Goal: Transaction & Acquisition: Purchase product/service

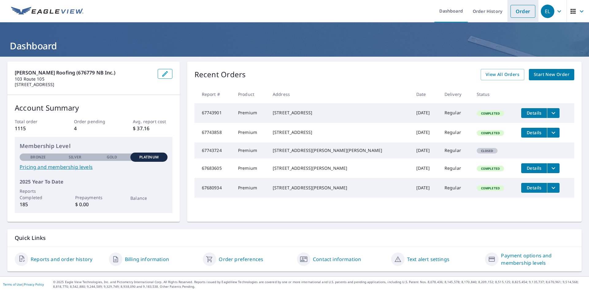
click at [521, 17] on link "Order" at bounding box center [523, 11] width 25 height 13
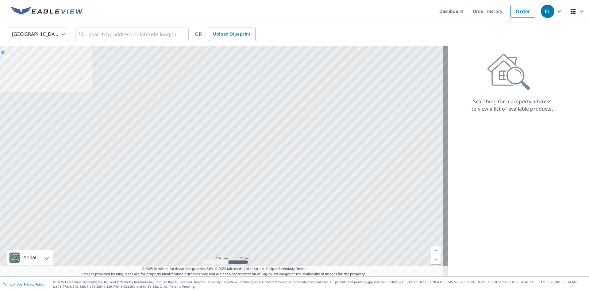
click at [33, 37] on body "EL EL Dashboard Order History Order EL United States US ​ ​ OR Upload Blueprint…" at bounding box center [294, 146] width 589 height 292
click at [21, 64] on li "[GEOGRAPHIC_DATA]" at bounding box center [38, 61] width 61 height 11
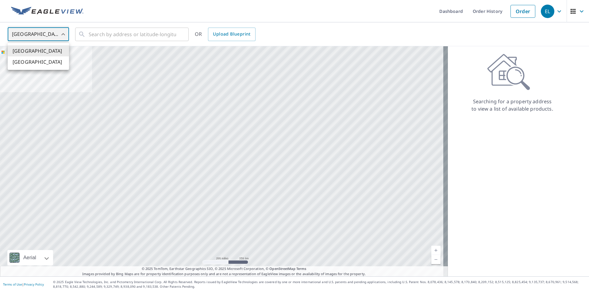
type input "CA"
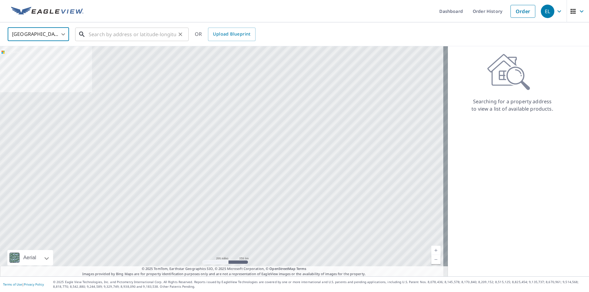
click at [143, 29] on input "text" at bounding box center [132, 34] width 87 height 17
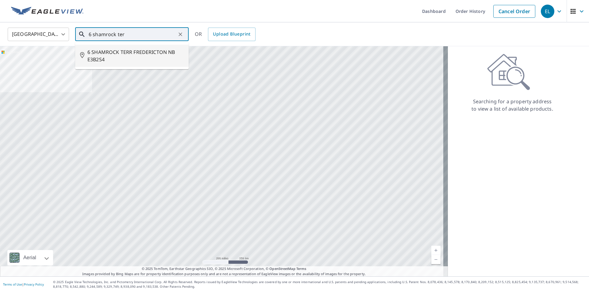
click at [145, 56] on span "6 SHAMROCK TERR FREDERICTON NB E3B2S4" at bounding box center [135, 55] width 96 height 15
type input "6 SHAMROCK TERR FREDERICTON NB E3B2S4"
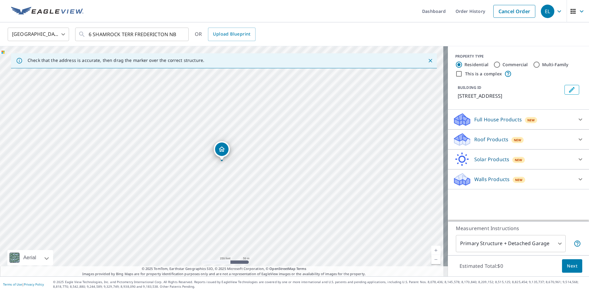
click at [498, 143] on p "Roof Products" at bounding box center [492, 139] width 34 height 7
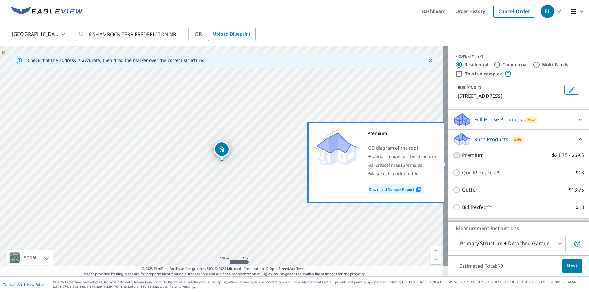
click at [453, 159] on input "Premium $21.75 - $69.5" at bounding box center [457, 155] width 9 height 7
checkbox input "true"
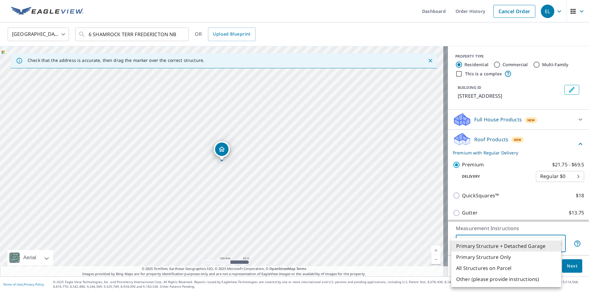
click at [560, 249] on body "EL EL Dashboard Order History Cancel Order EL Canada CA ​ 6 SHAMROCK TERR FREDE…" at bounding box center [294, 146] width 589 height 292
click at [508, 272] on li "All Structures on Parcel" at bounding box center [506, 268] width 110 height 11
type input "3"
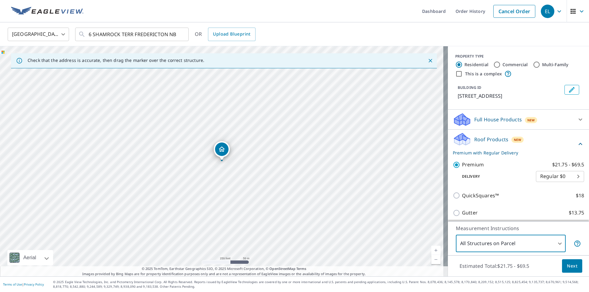
click at [569, 264] on span "Next" at bounding box center [572, 267] width 10 height 8
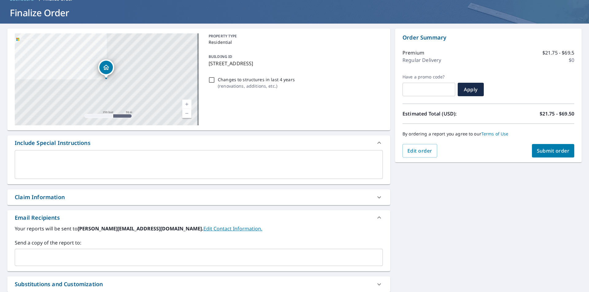
scroll to position [61, 0]
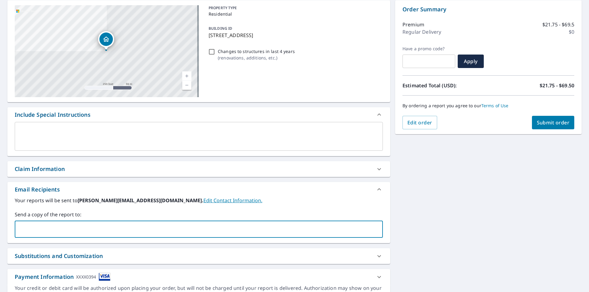
click at [124, 227] on input "text" at bounding box center [194, 230] width 354 height 12
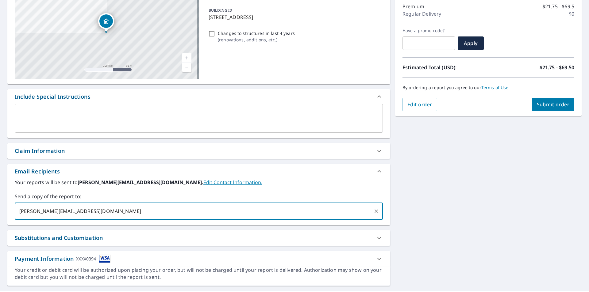
scroll to position [94, 0]
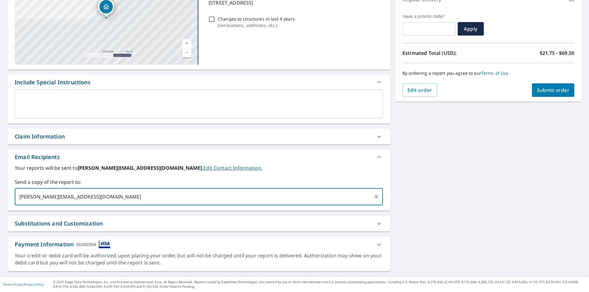
type input "christina.jlroofing@gmail.com"
click at [537, 85] on button "Submit order" at bounding box center [553, 90] width 43 height 14
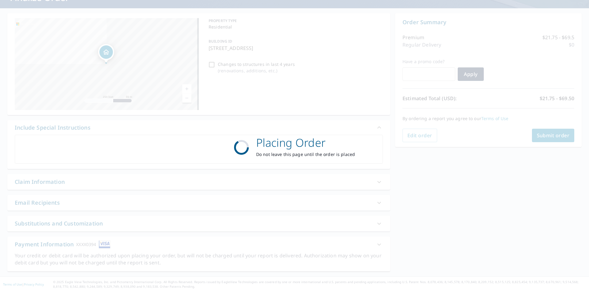
scroll to position [48, 0]
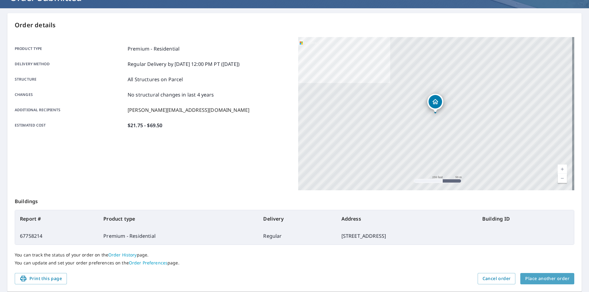
click at [550, 281] on span "Place another order" at bounding box center [547, 279] width 44 height 8
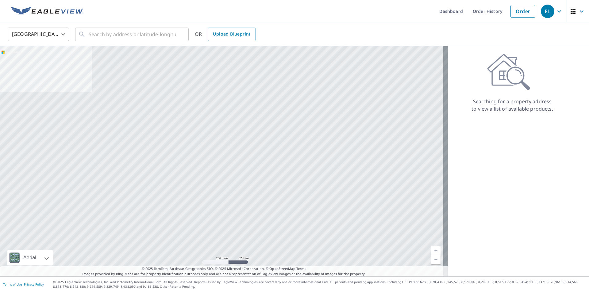
click at [61, 31] on body "EL EL Dashboard Order History Order EL United States US ​ ​ OR Upload Blueprint…" at bounding box center [294, 146] width 589 height 292
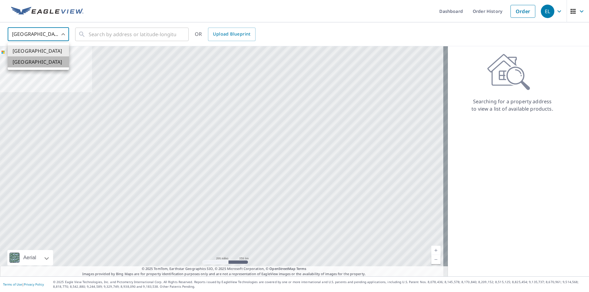
click at [35, 63] on li "[GEOGRAPHIC_DATA]" at bounding box center [38, 61] width 61 height 11
type input "CA"
